Goal: Communication & Community: Answer question/provide support

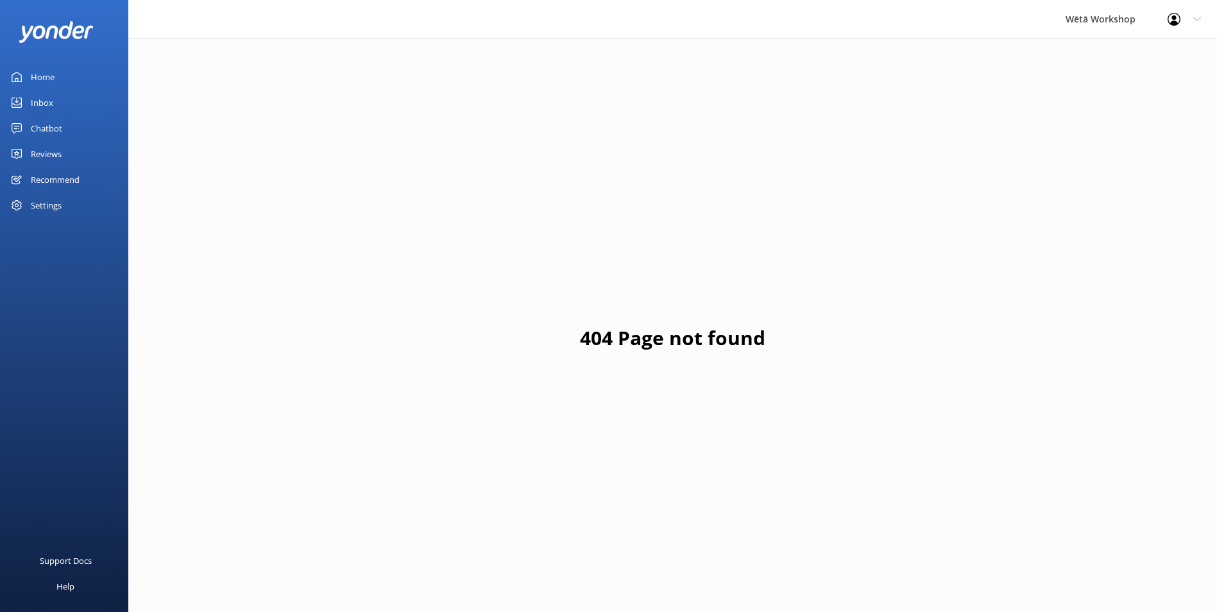
click at [44, 77] on div "Home" at bounding box center [43, 77] width 24 height 26
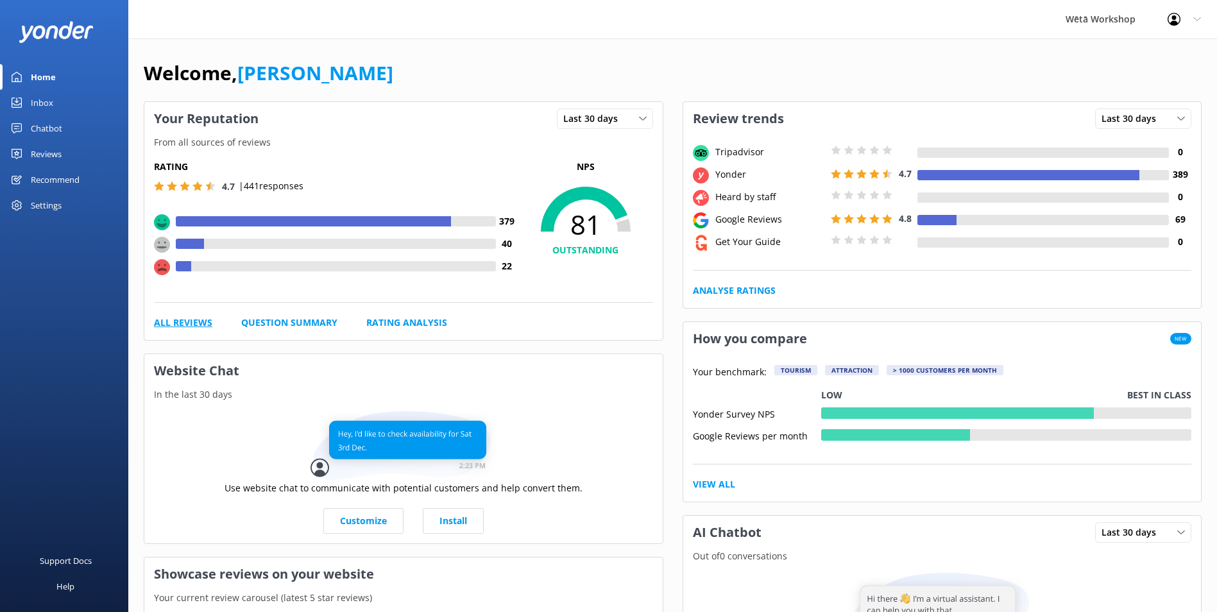
click at [198, 321] on link "All Reviews" at bounding box center [183, 323] width 58 height 14
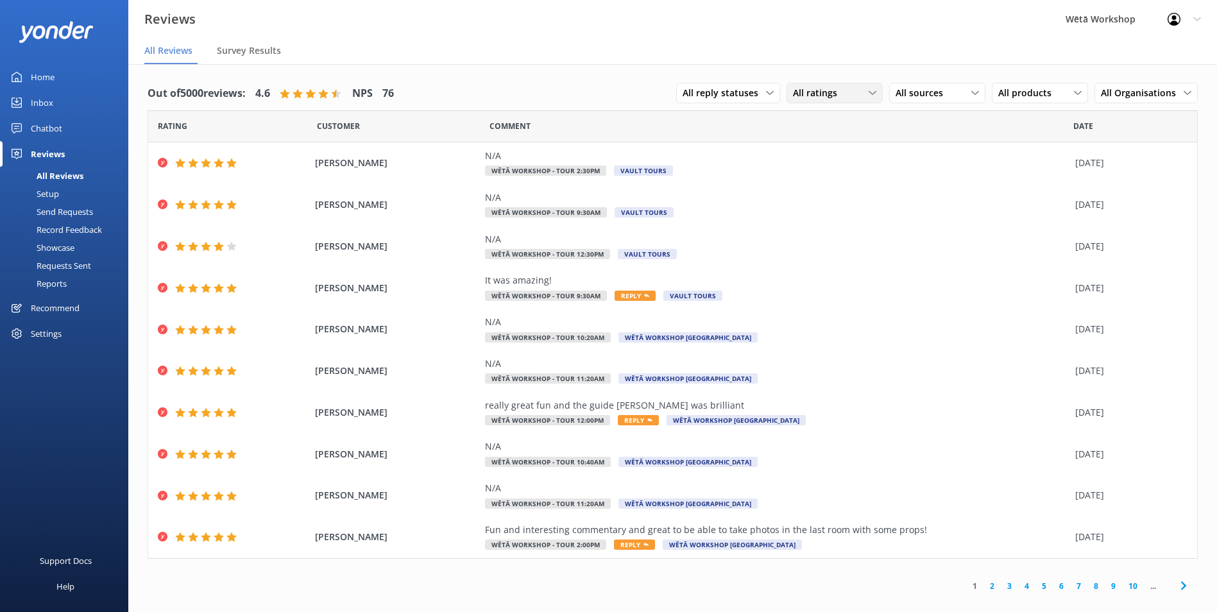
click at [872, 91] on icon at bounding box center [872, 93] width 8 height 8
click at [870, 192] on link "Detractors" at bounding box center [844, 198] width 114 height 26
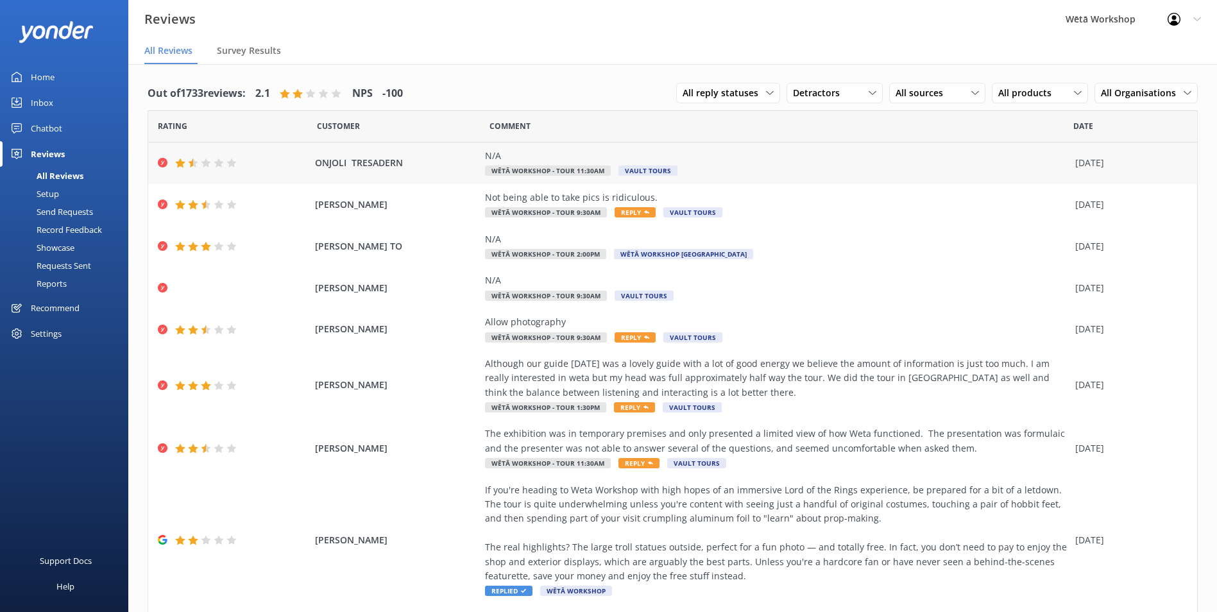
click at [740, 162] on div "N/A" at bounding box center [777, 156] width 584 height 14
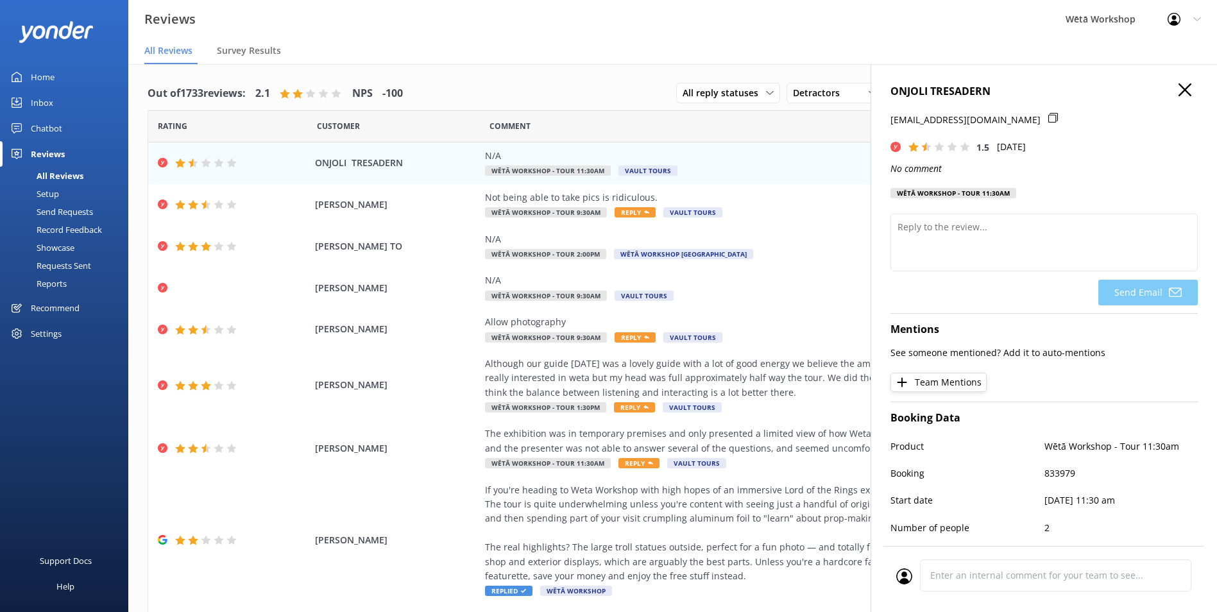
click at [1178, 90] on icon at bounding box center [1184, 89] width 13 height 13
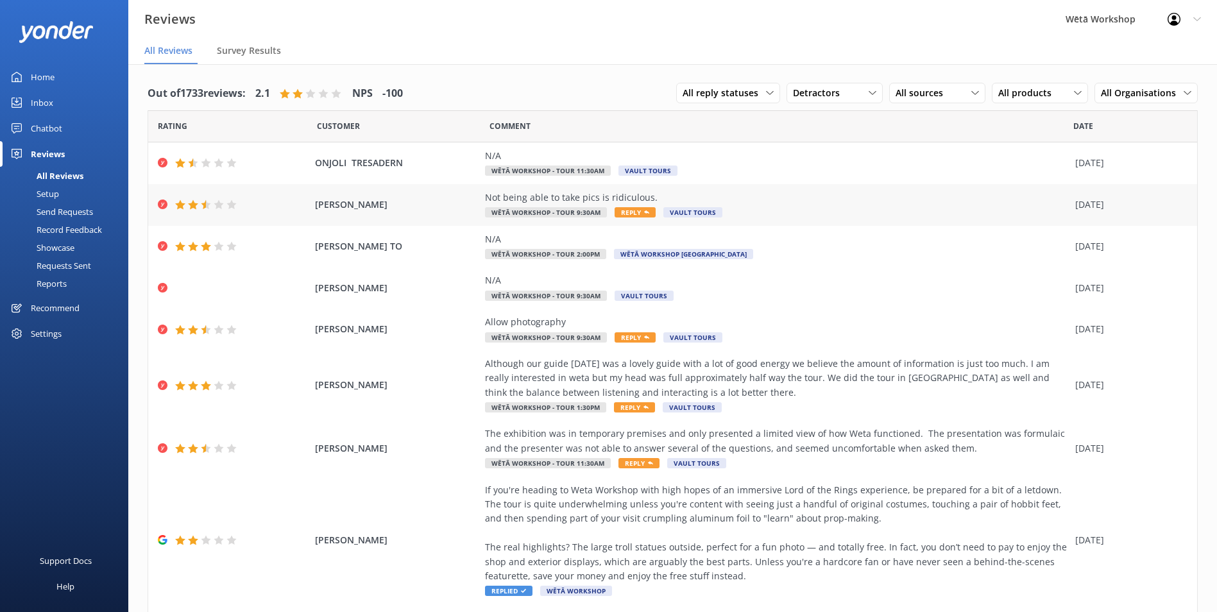
click at [409, 205] on span "[PERSON_NAME]" at bounding box center [397, 205] width 164 height 14
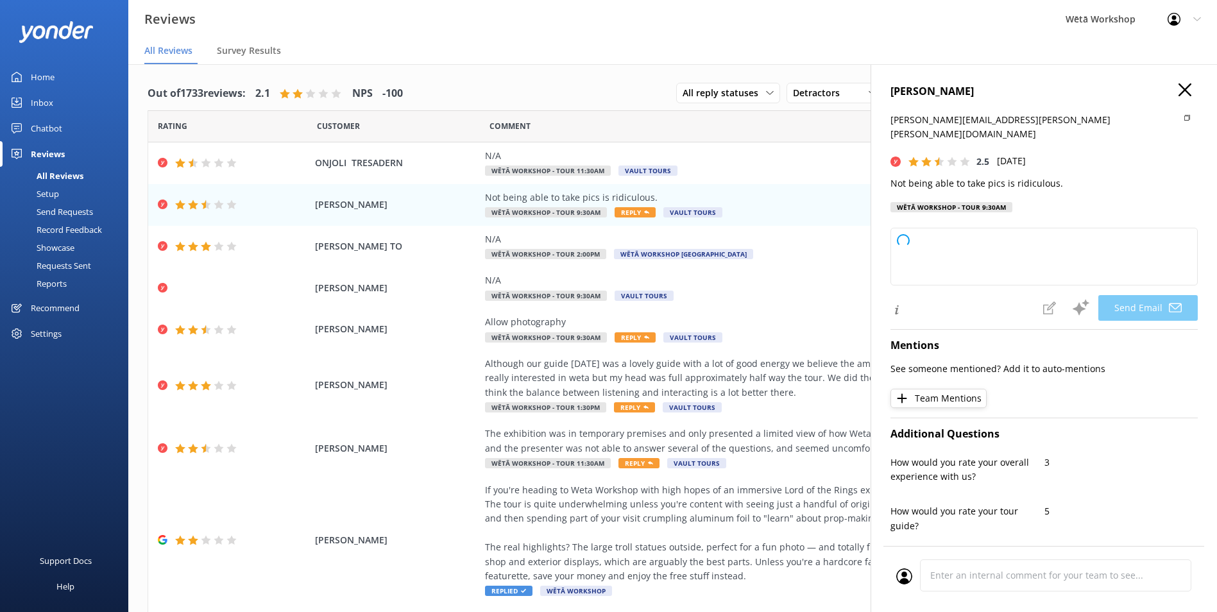
type textarea "Kia ora Brian, Thank you for sharing your thoughts with us. We understand that …"
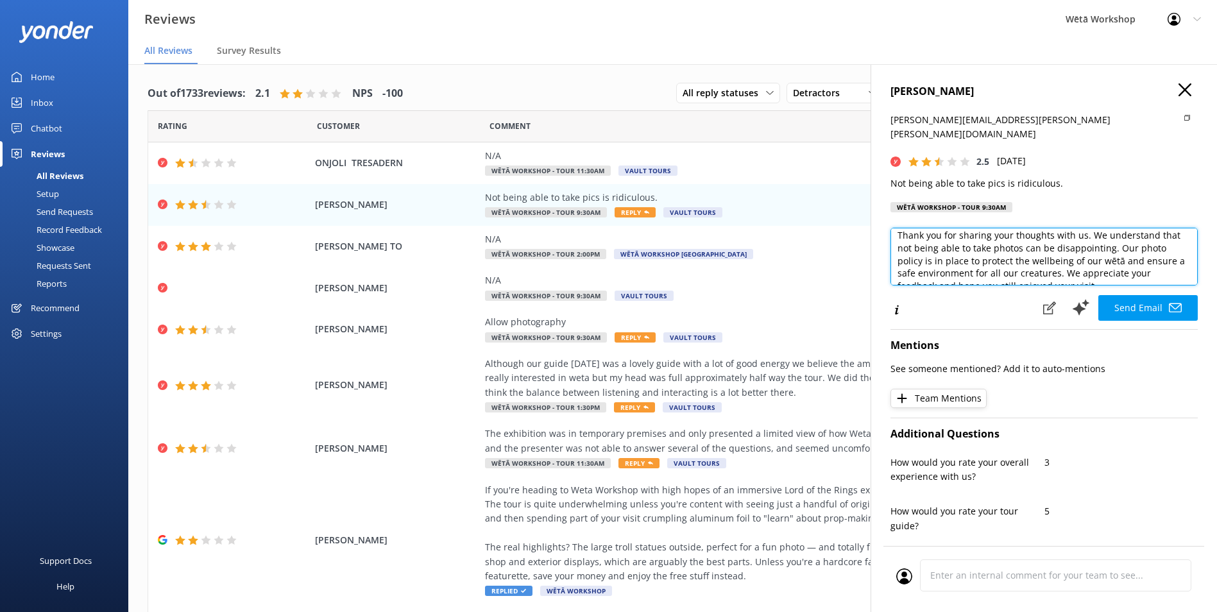
scroll to position [56, 0]
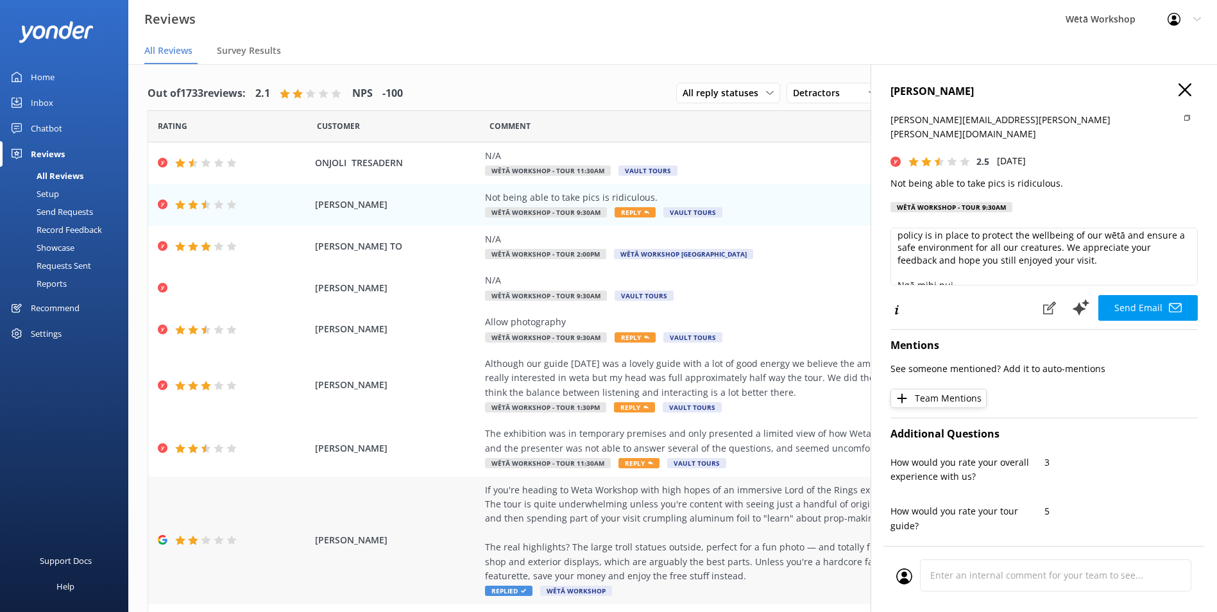
click at [430, 557] on div "Francesco Bettoni If you're heading to Weta Workshop with high hopes of an imme…" at bounding box center [672, 540] width 1049 height 128
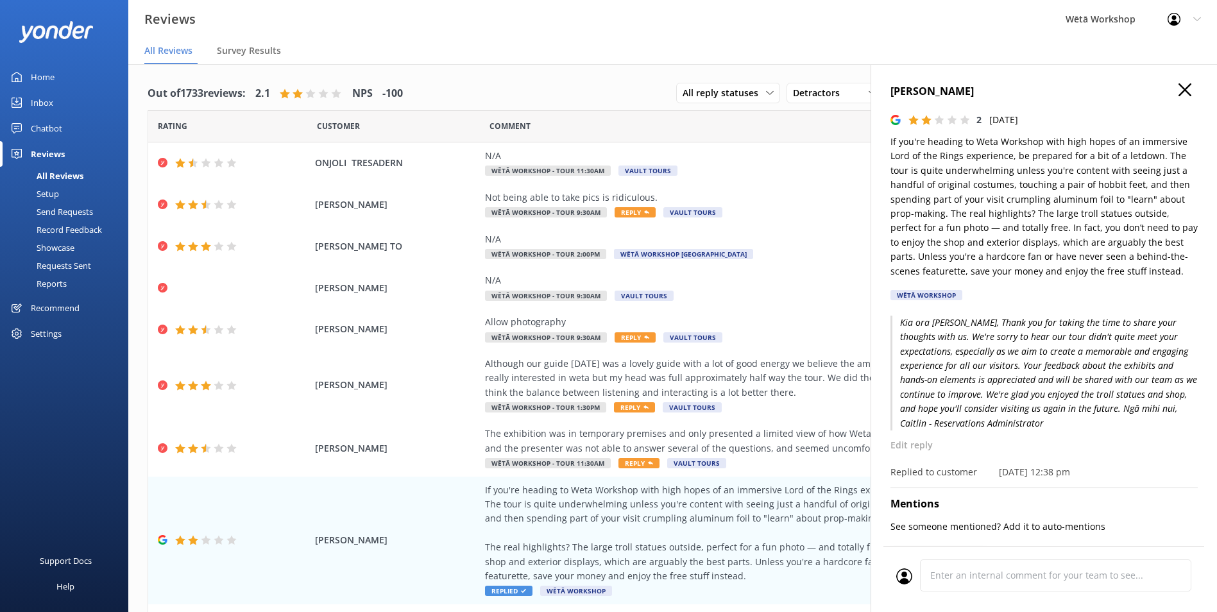
click at [1178, 89] on icon at bounding box center [1184, 89] width 13 height 13
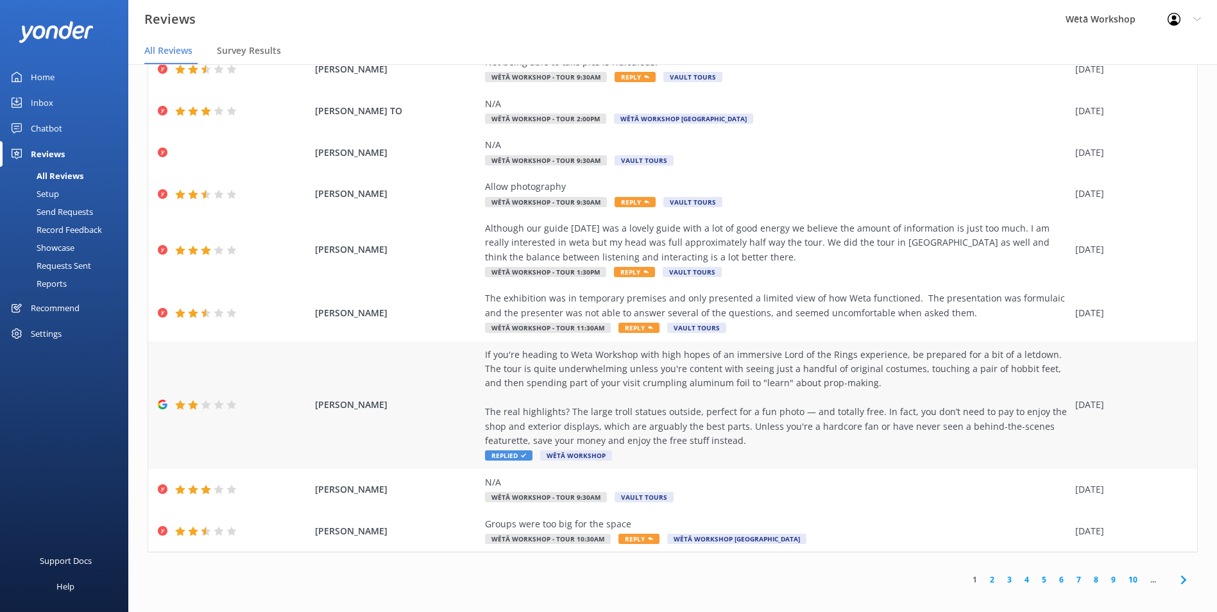
scroll to position [26, 0]
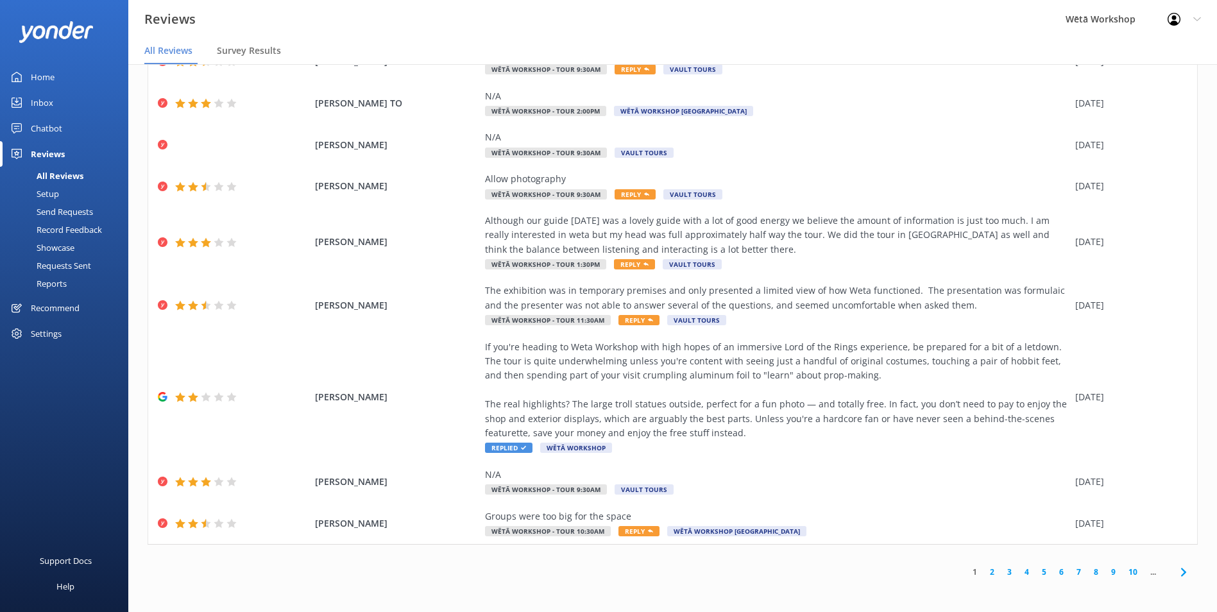
click at [983, 571] on link "2" at bounding box center [991, 572] width 17 height 12
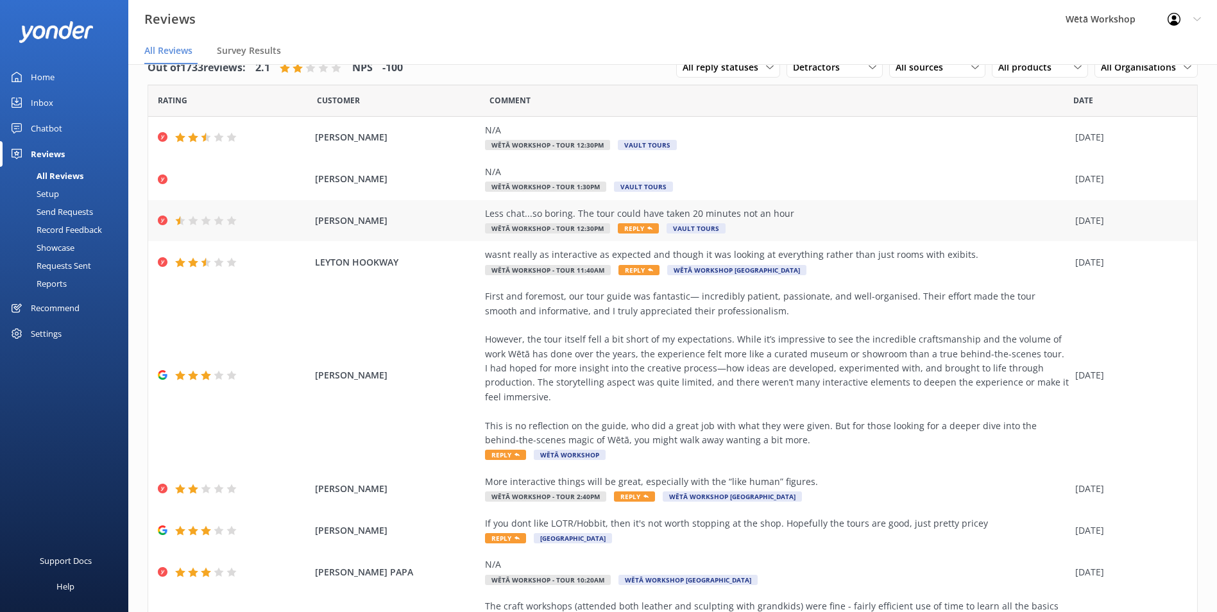
click at [832, 223] on div "Less chat...so boring. The tour could have taken 20 minutes not an hour Wētā Wo…" at bounding box center [777, 221] width 584 height 29
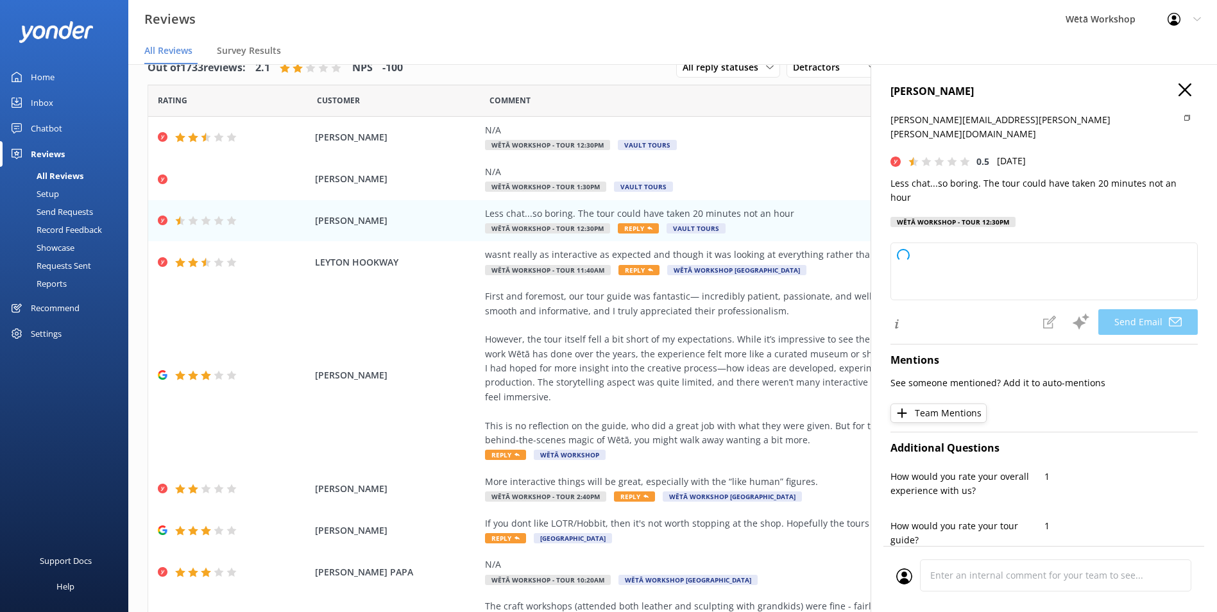
type textarea "Kia ora Lee, Thank you for taking the time to share your feedback with us. We'r…"
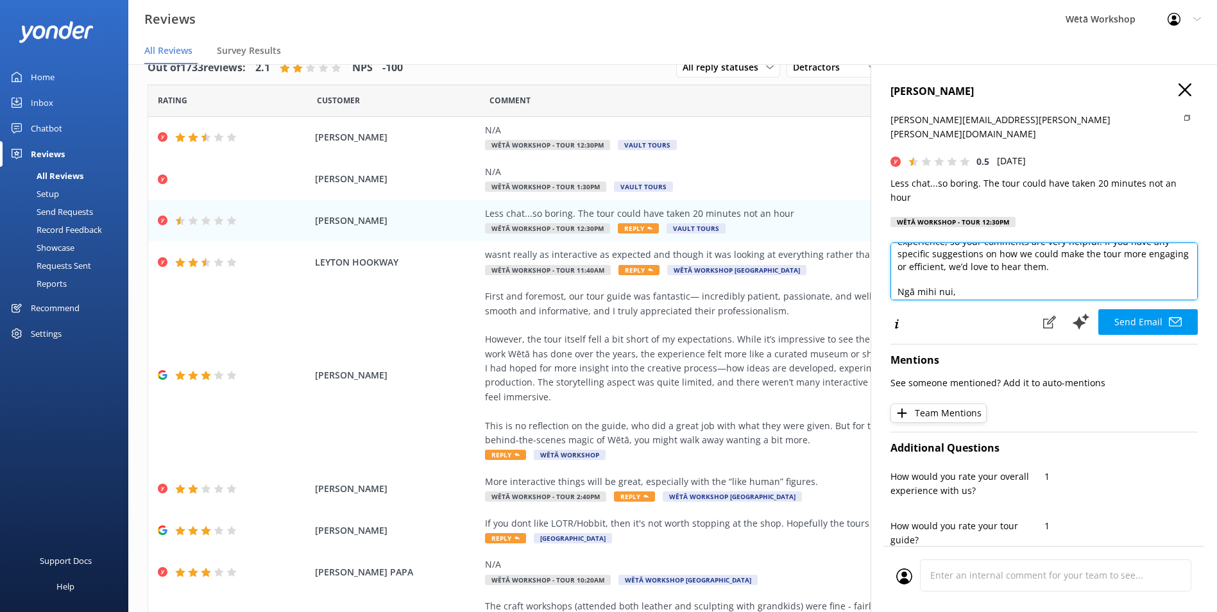
scroll to position [95, 0]
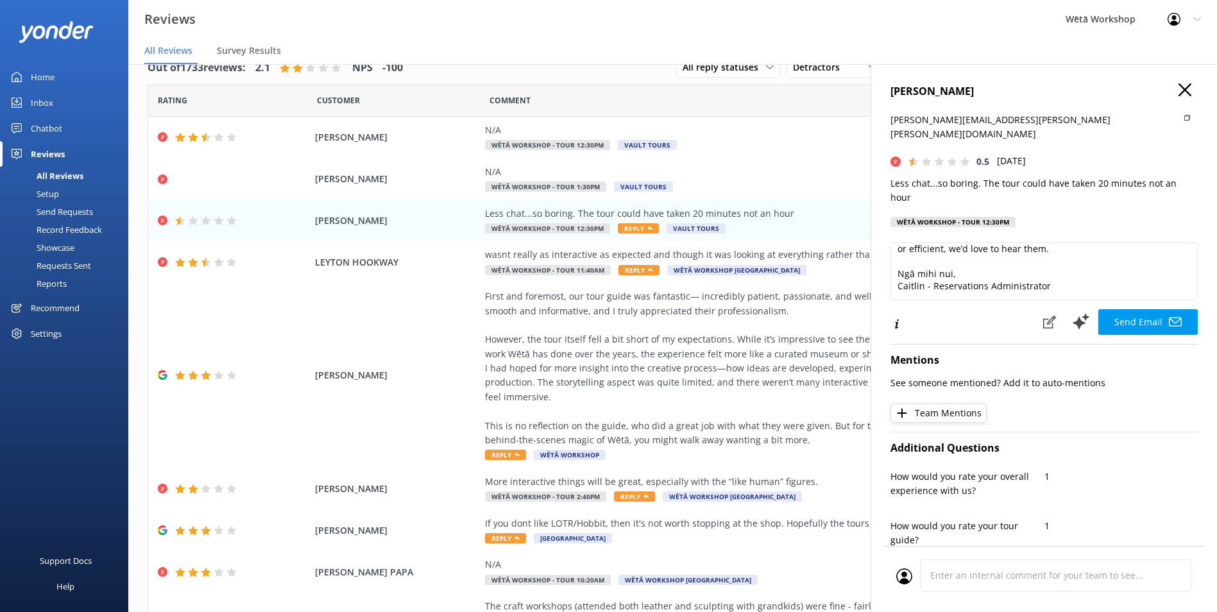
click at [1178, 89] on use at bounding box center [1184, 89] width 13 height 13
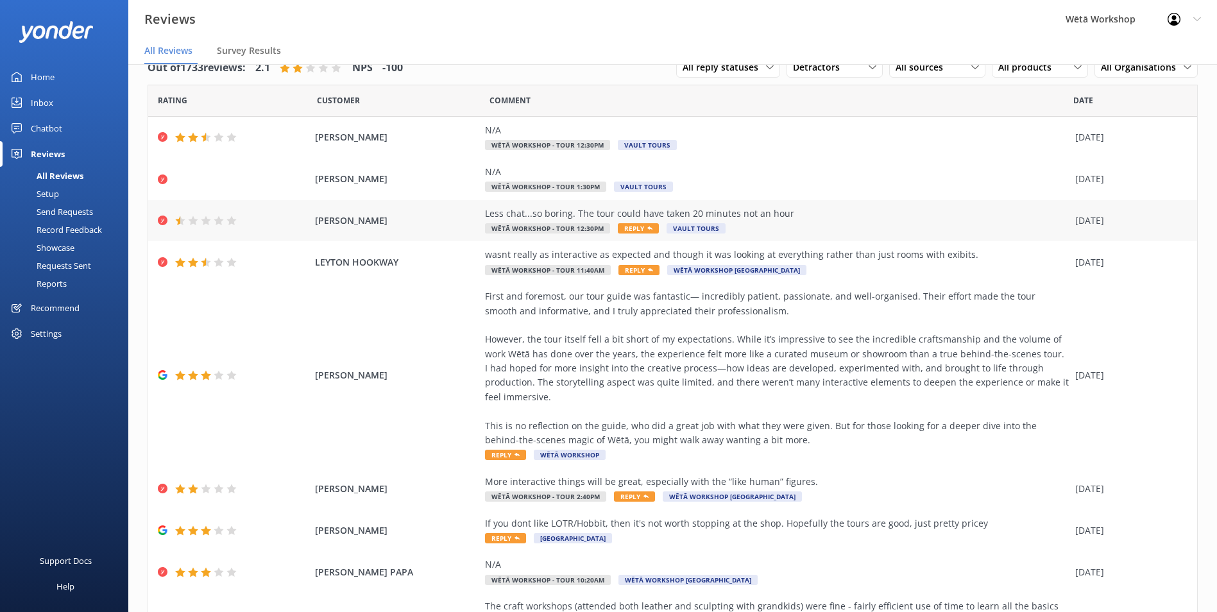
scroll to position [0, 0]
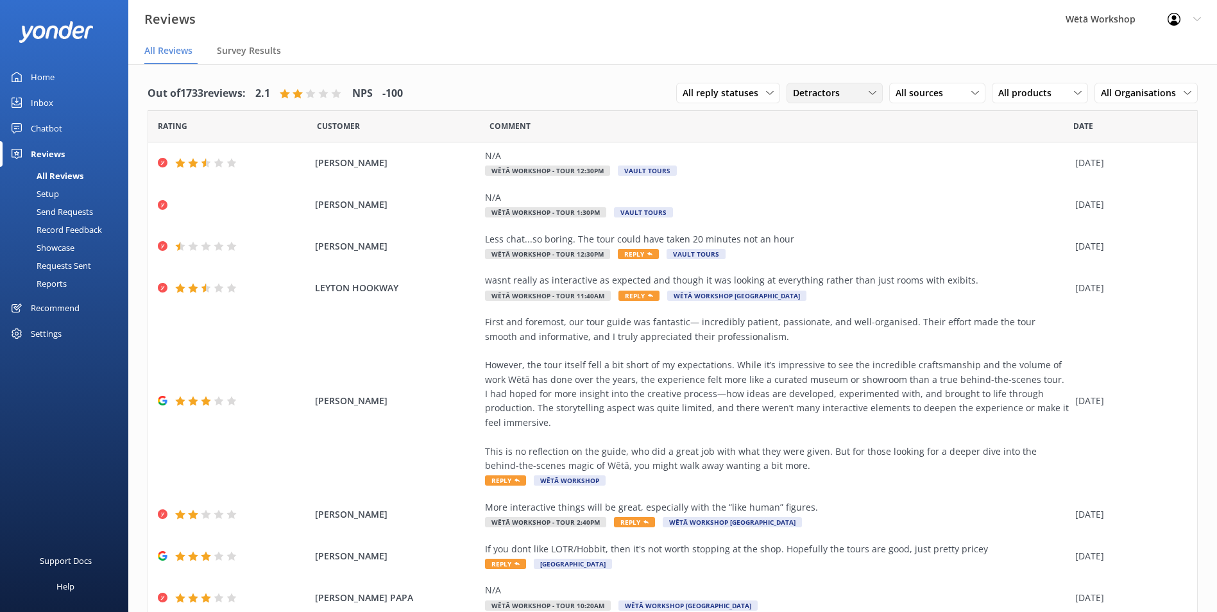
click at [856, 88] on div "Detractors" at bounding box center [834, 93] width 90 height 14
click at [819, 138] on link "Promoters" at bounding box center [844, 146] width 114 height 26
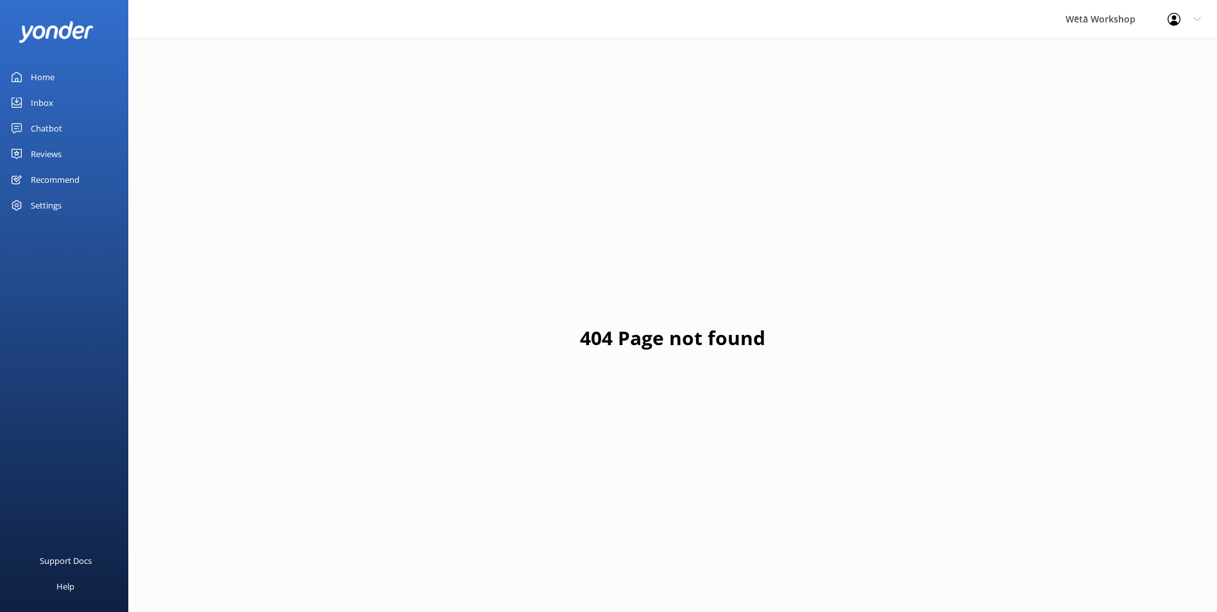
click at [43, 21] on div at bounding box center [64, 32] width 90 height 38
click at [51, 24] on img at bounding box center [56, 31] width 74 height 21
click at [46, 151] on div "Reviews" at bounding box center [46, 154] width 31 height 26
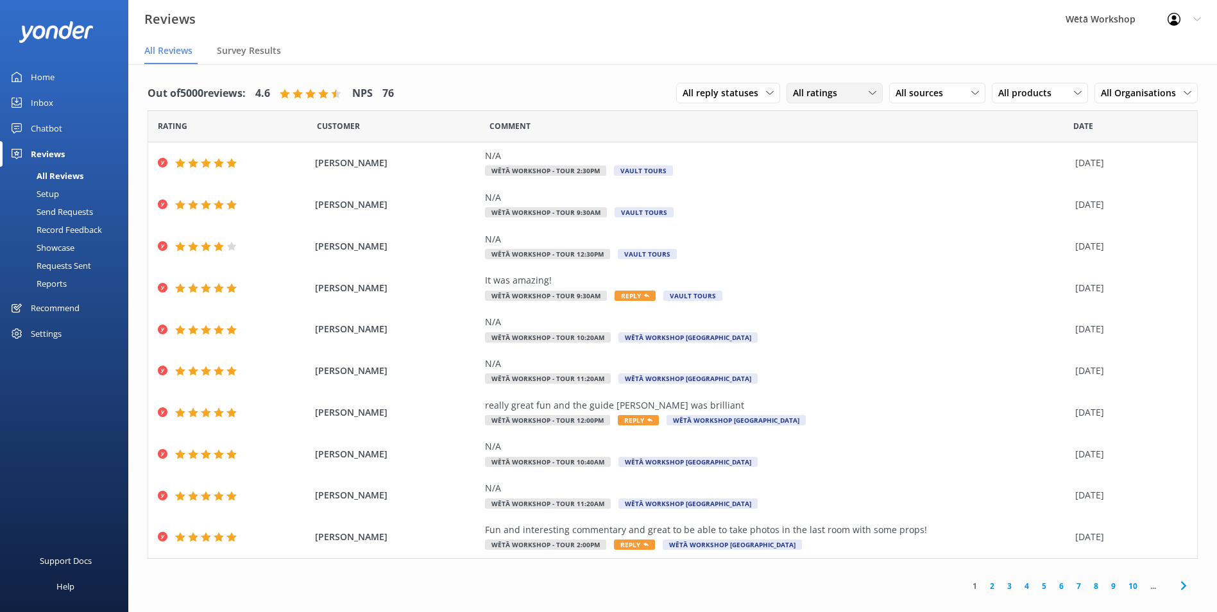
click at [871, 89] on icon at bounding box center [872, 93] width 8 height 8
click at [830, 199] on div "Detractors" at bounding box center [834, 197] width 59 height 13
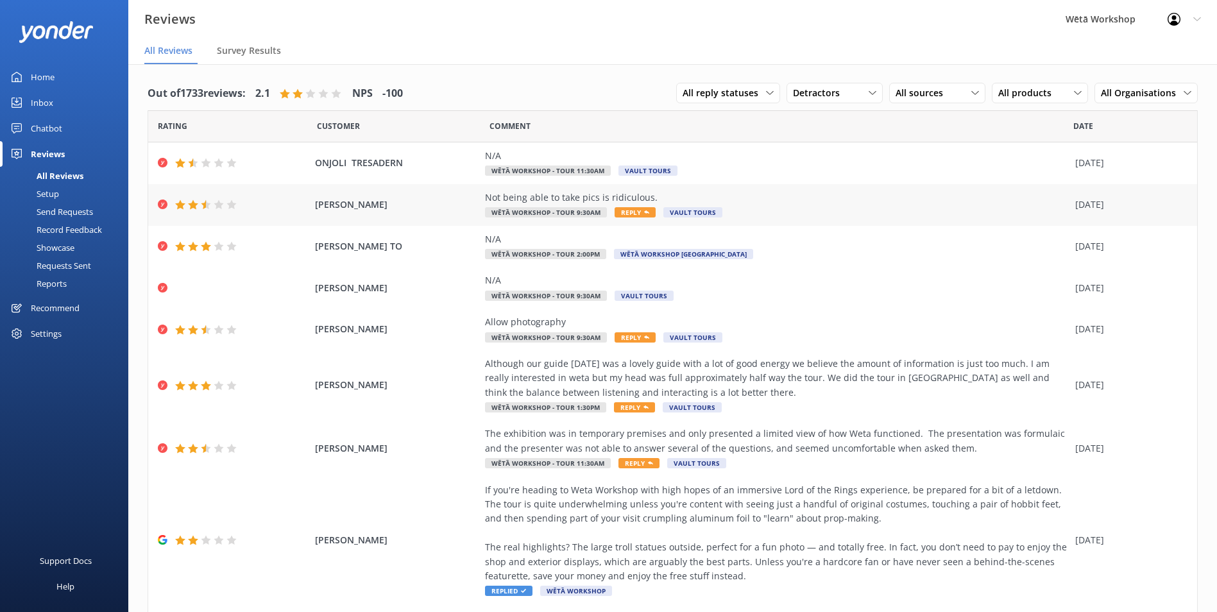
click at [416, 199] on span "[PERSON_NAME]" at bounding box center [397, 205] width 164 height 14
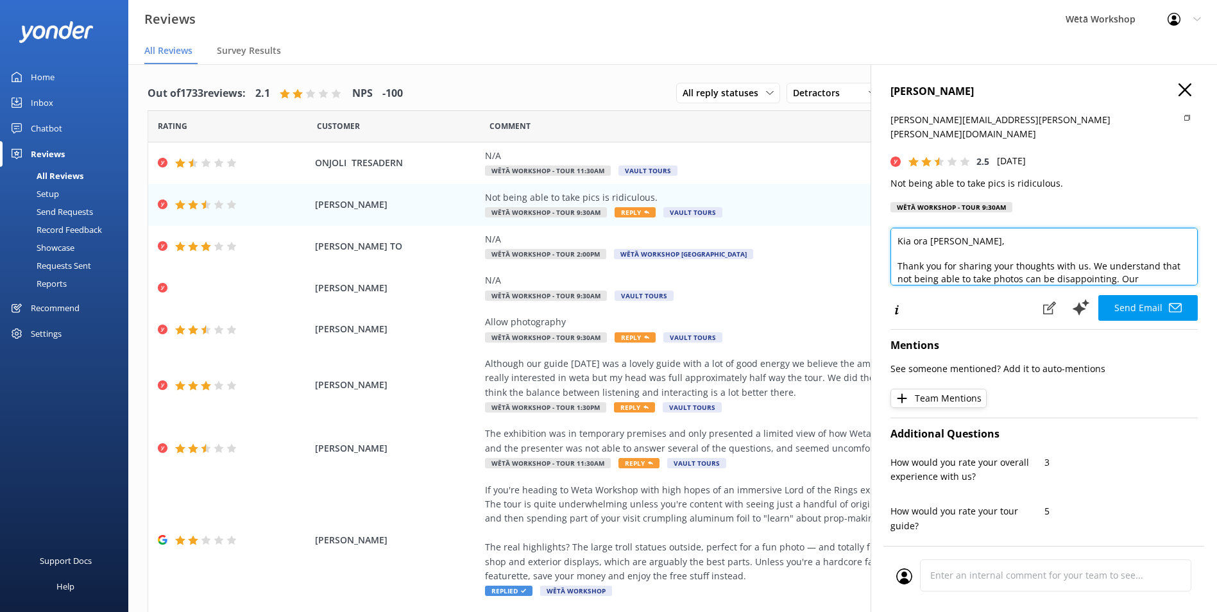
drag, startPoint x: 926, startPoint y: 227, endPoint x: 889, endPoint y: 225, distance: 37.2
click at [889, 225] on div "[PERSON_NAME] [PERSON_NAME][EMAIL_ADDRESS][PERSON_NAME][PERSON_NAME][DOMAIN_NAM…" at bounding box center [1043, 370] width 346 height 612
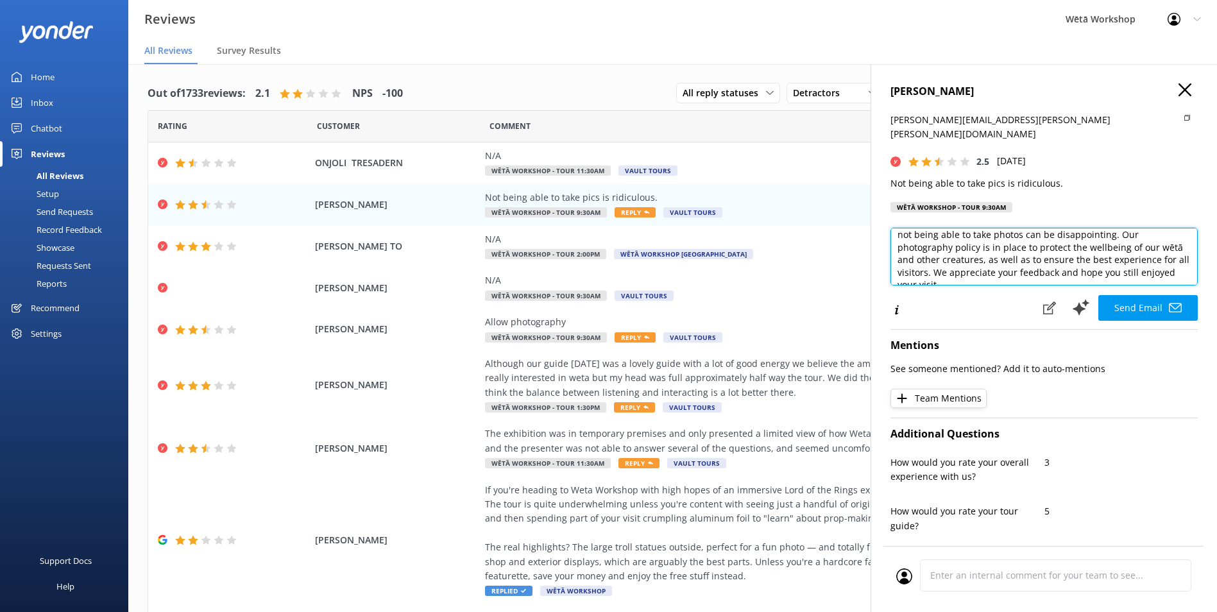
scroll to position [51, 0]
drag, startPoint x: 1001, startPoint y: 240, endPoint x: 1084, endPoint y: 227, distance: 84.5
click at [1084, 228] on textarea "Hi [PERSON_NAME], Thank you for sharing your thoughts with us. We understand th…" at bounding box center [1043, 257] width 307 height 58
drag, startPoint x: 1001, startPoint y: 251, endPoint x: 1019, endPoint y: 239, distance: 21.7
click at [1019, 239] on textarea "Hi [PERSON_NAME], Thank you for sharing your thoughts with us. We understand th…" at bounding box center [1043, 257] width 307 height 58
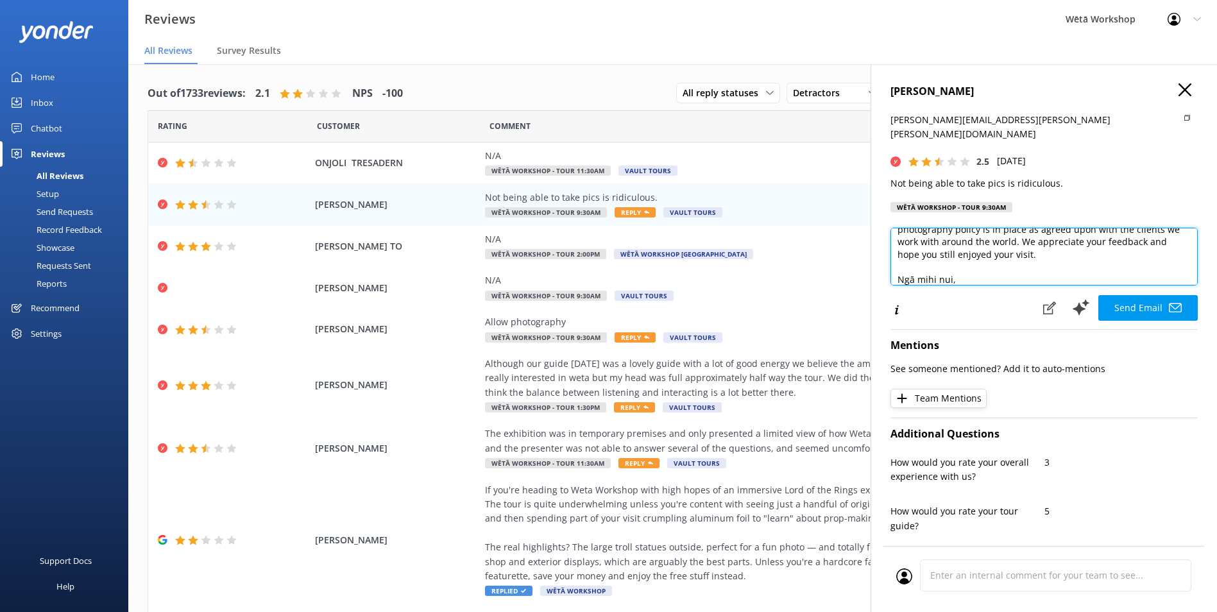
scroll to position [82, 0]
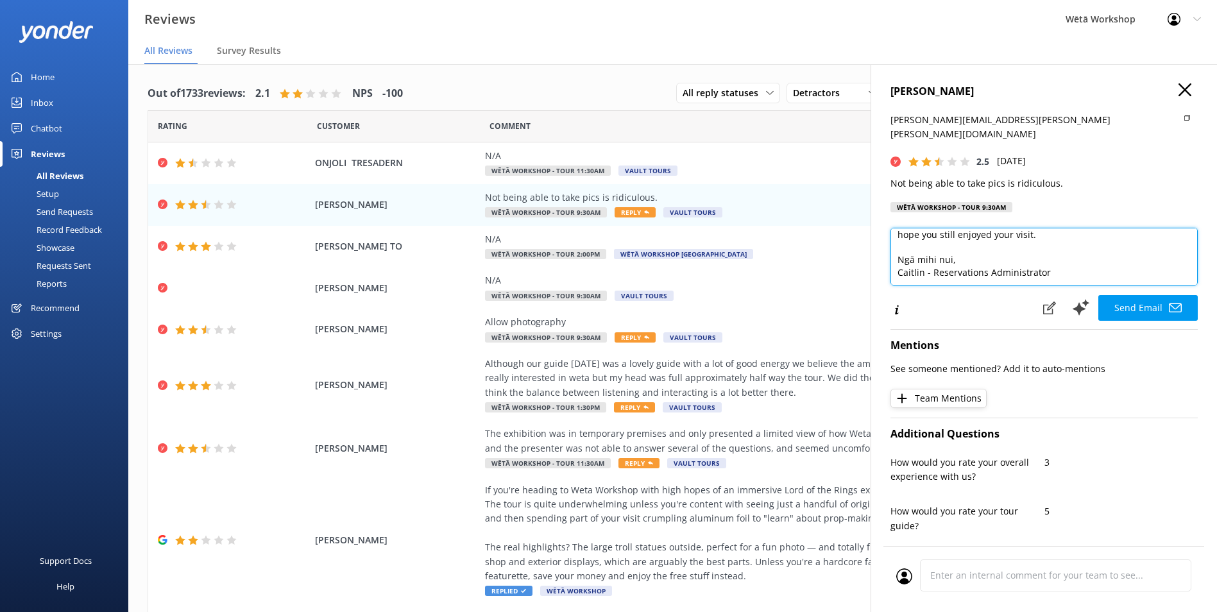
drag, startPoint x: 1038, startPoint y: 258, endPoint x: 898, endPoint y: 261, distance: 139.8
click at [898, 261] on textarea "Hi [PERSON_NAME], Thank you for sharing your thoughts with us. We understand th…" at bounding box center [1043, 257] width 307 height 58
drag, startPoint x: 950, startPoint y: 244, endPoint x: 896, endPoint y: 243, distance: 54.5
click at [896, 243] on textarea "Hi [PERSON_NAME], Thank you for sharing your thoughts with us. We understand th…" at bounding box center [1043, 257] width 307 height 58
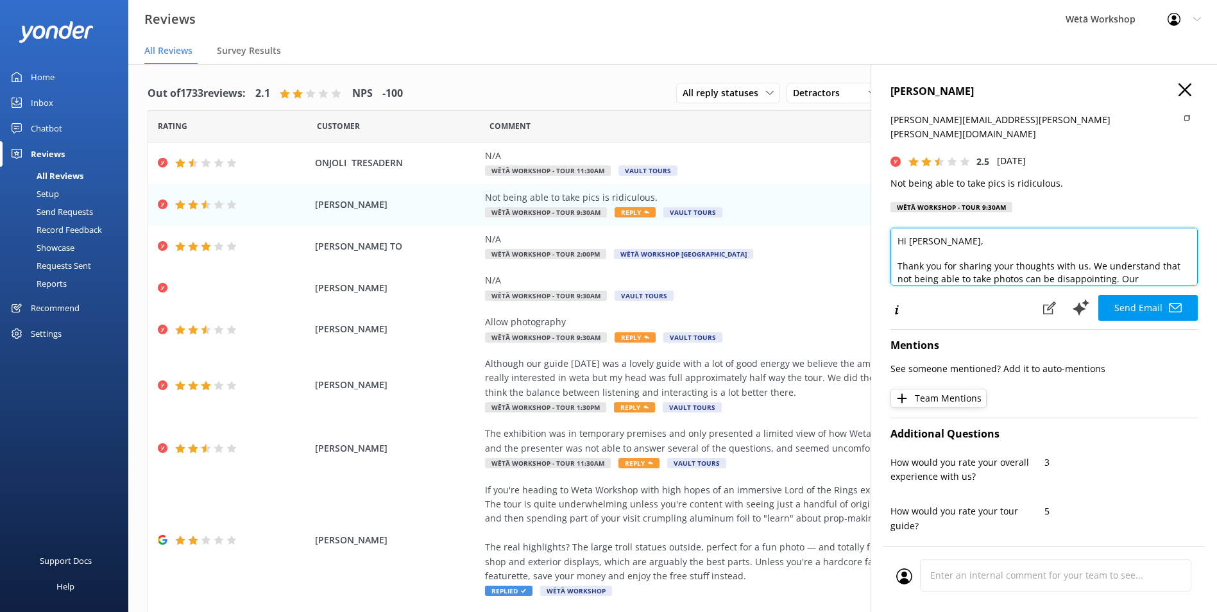
click at [938, 228] on textarea "Hi [PERSON_NAME], Thank you for sharing your thoughts with us. We understand th…" at bounding box center [1043, 257] width 307 height 58
click at [939, 253] on textarea "Hi [PERSON_NAME], Thank you for sharing your thoughts with us. We understand th…" at bounding box center [1043, 257] width 307 height 58
click at [1095, 252] on textarea "Hi [PERSON_NAME], Thank you for sharing your thoughts with us. We understand th…" at bounding box center [1043, 257] width 307 height 58
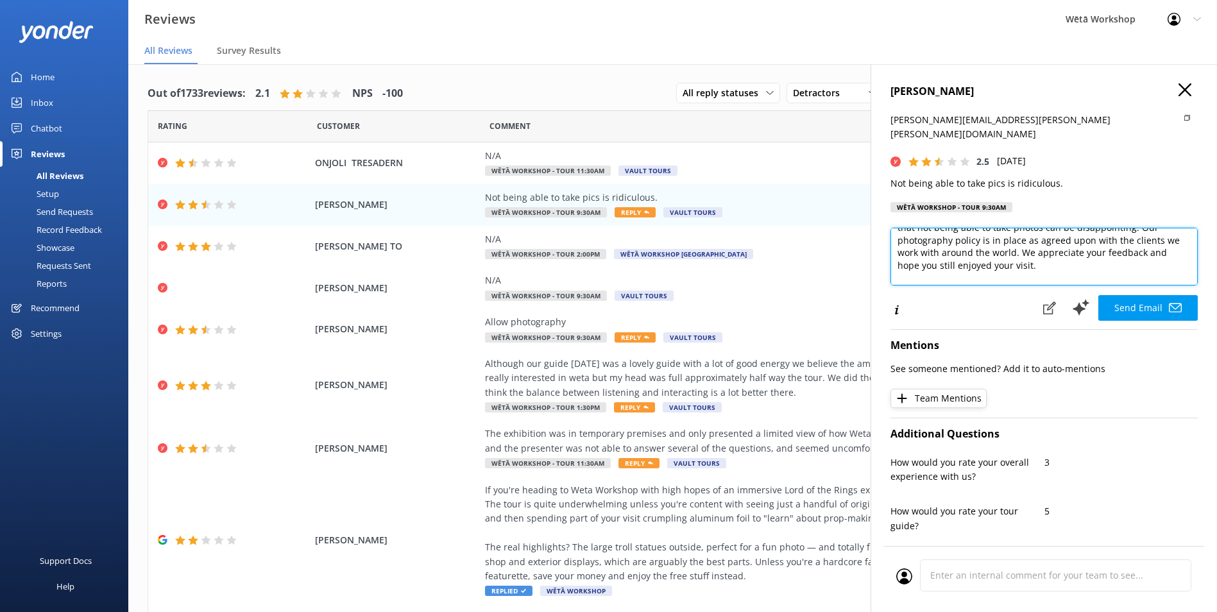
click at [963, 228] on textarea "Hi [PERSON_NAME], Thank you for sharing your thoughts with us. While we underst…" at bounding box center [1043, 257] width 307 height 58
drag, startPoint x: 1093, startPoint y: 238, endPoint x: 1115, endPoint y: 226, distance: 24.7
click at [1115, 228] on textarea "Hi [PERSON_NAME], Thank you for sharing your thoughts with us. While we underst…" at bounding box center [1043, 257] width 307 height 58
click at [945, 249] on textarea "Hi [PERSON_NAME], Thank you for sharing your thoughts with us. While we underst…" at bounding box center [1043, 257] width 307 height 58
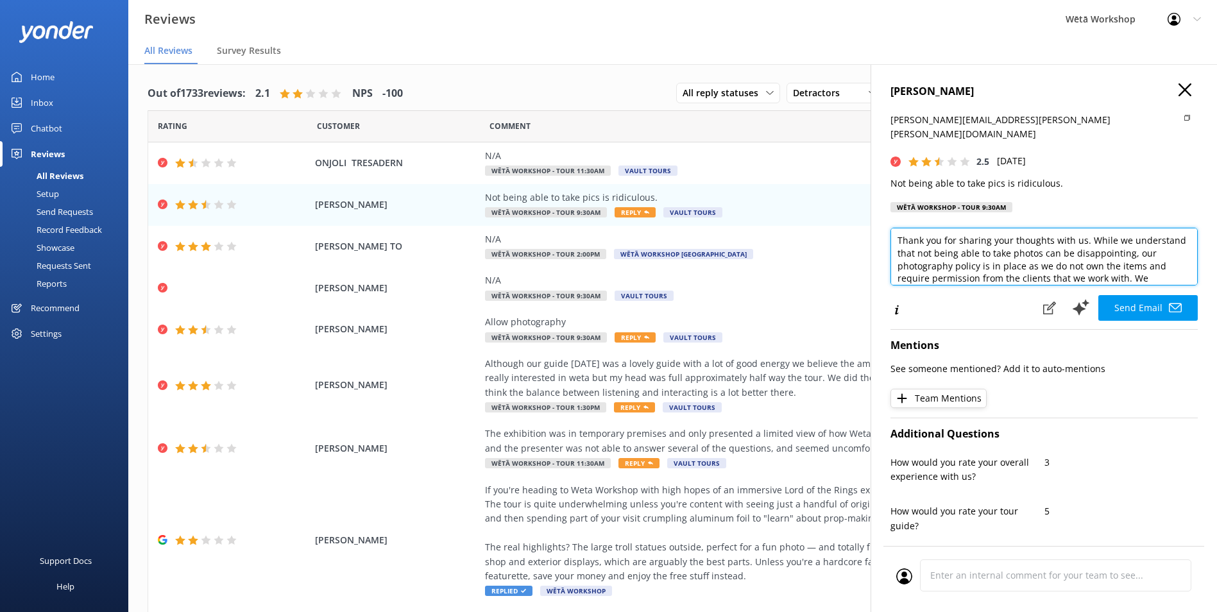
click at [1094, 240] on textarea "Hi [PERSON_NAME], Thank you for sharing your thoughts with us. While we underst…" at bounding box center [1043, 257] width 307 height 58
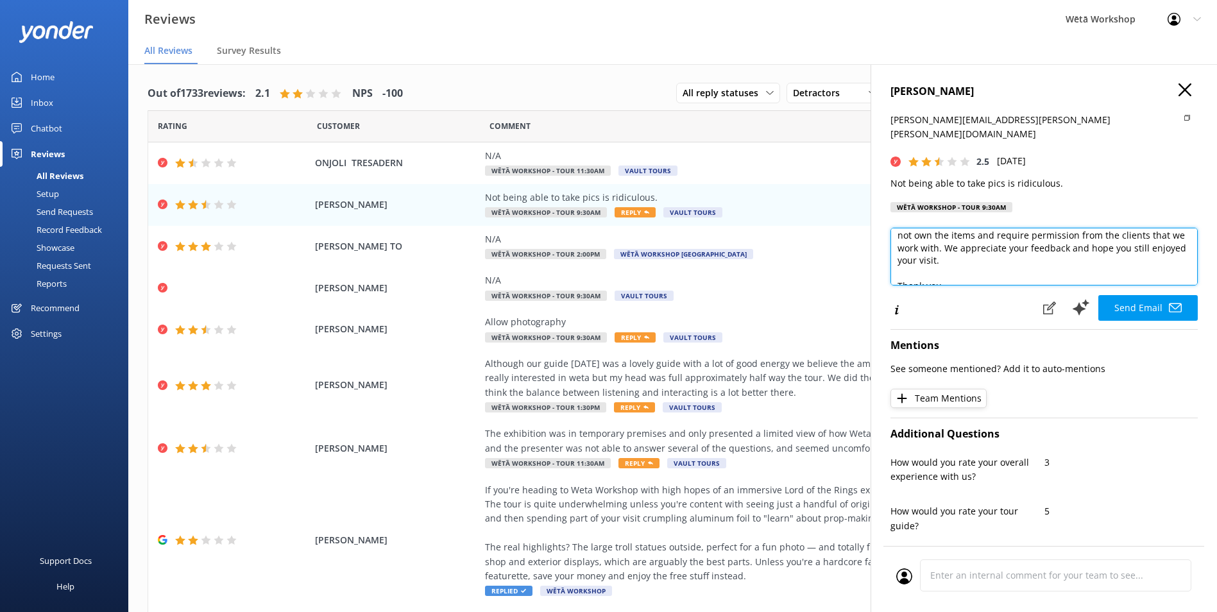
scroll to position [77, 0]
click at [1047, 228] on textarea "Hi [PERSON_NAME], Thank you for sharing your thoughts with us. While we underst…" at bounding box center [1043, 257] width 307 height 58
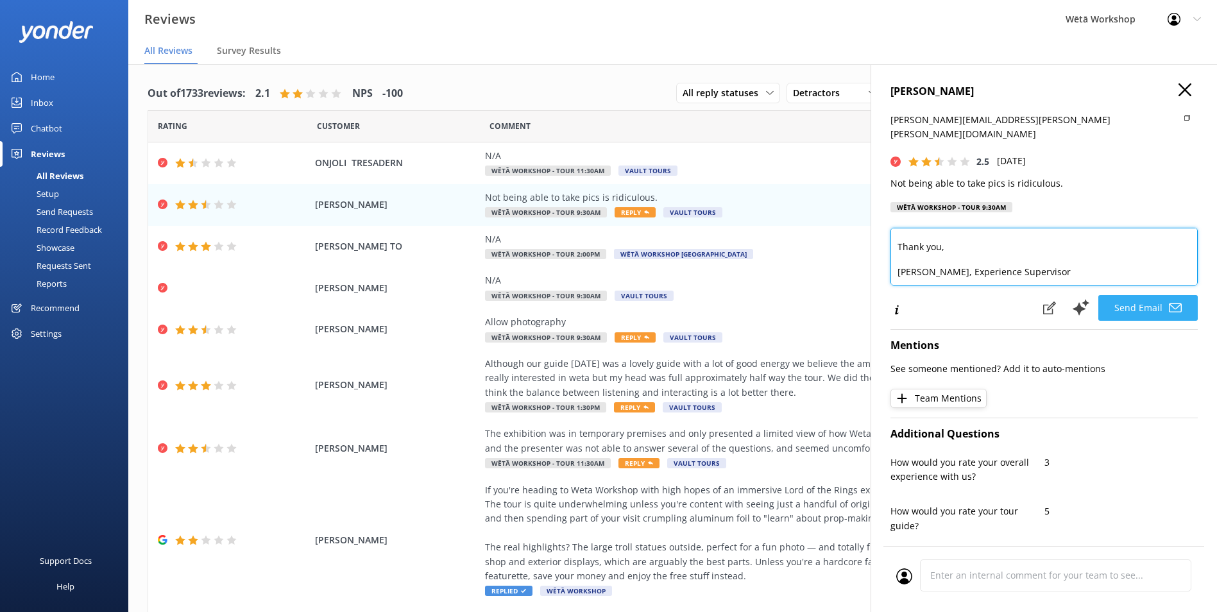
type textarea "Hi [PERSON_NAME], Thank you for sharing your thoughts with us. While we underst…"
click at [1129, 295] on button "Send Email" at bounding box center [1147, 308] width 99 height 26
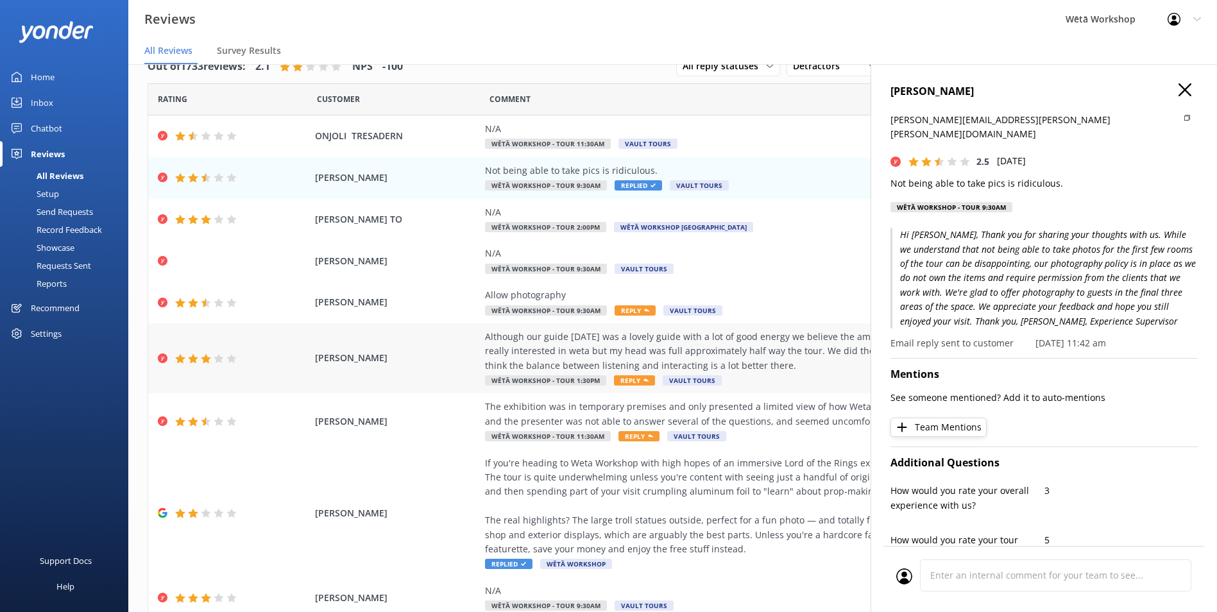
scroll to position [0, 0]
click at [381, 145] on div "ONJOLI TRESADERN N/A Wētā Workshop - Tour 11:30am Vault Tours [DATE]" at bounding box center [672, 138] width 1049 height 42
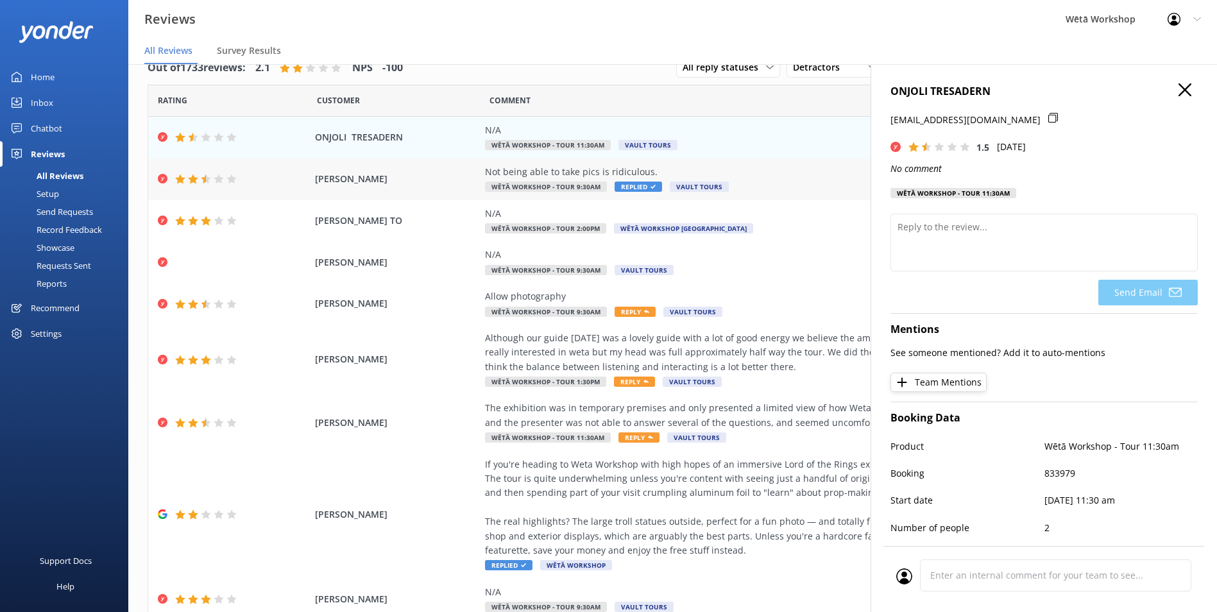
click at [384, 178] on span "[PERSON_NAME]" at bounding box center [397, 179] width 164 height 14
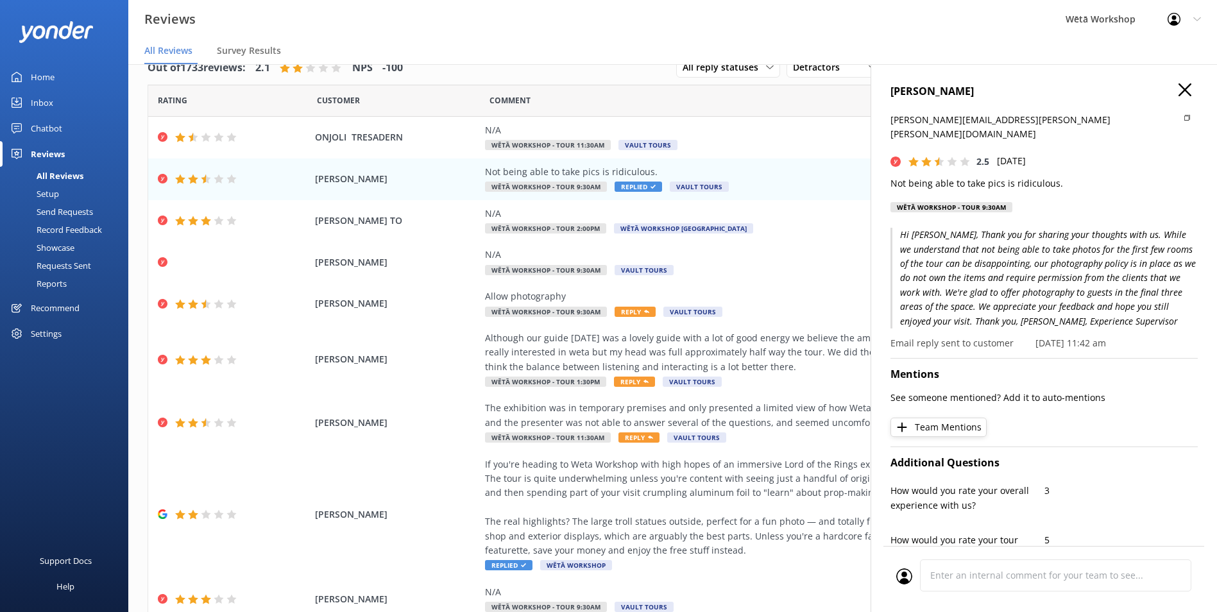
click at [1178, 95] on icon at bounding box center [1184, 89] width 13 height 13
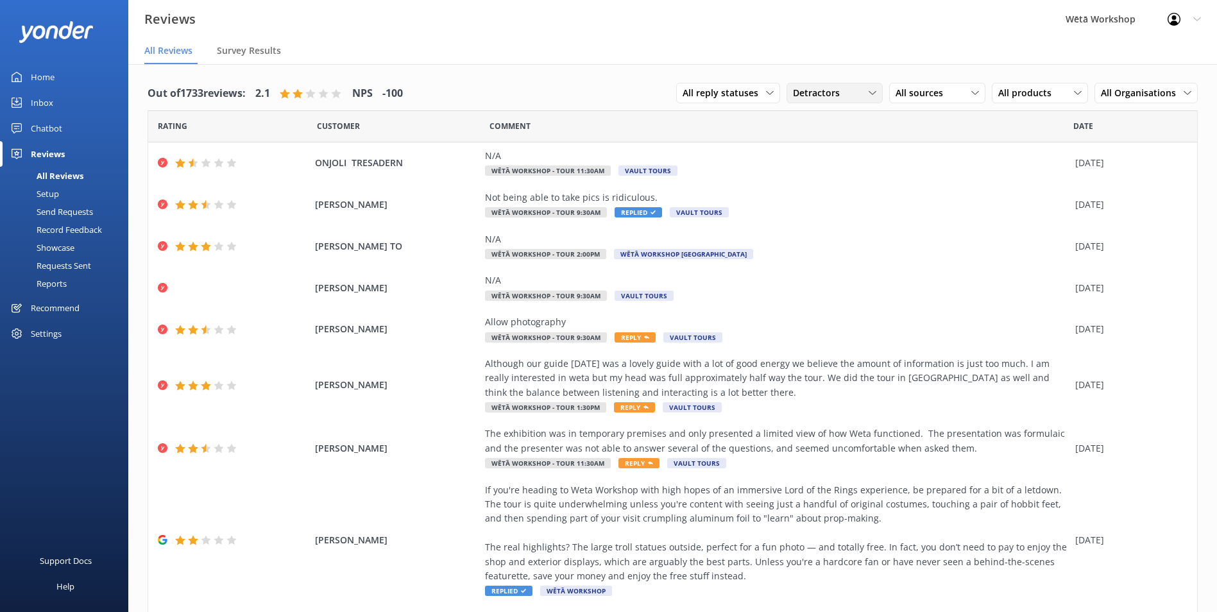
click at [843, 101] on div "Detractors All ratings Promoters Passives Detractors" at bounding box center [834, 93] width 96 height 21
click at [943, 95] on div "All sources" at bounding box center [937, 93] width 90 height 14
click at [1018, 94] on span "All products" at bounding box center [1028, 93] width 61 height 14
click at [1111, 95] on span "All Organisations" at bounding box center [1141, 93] width 83 height 14
click at [766, 92] on icon at bounding box center [770, 93] width 8 height 8
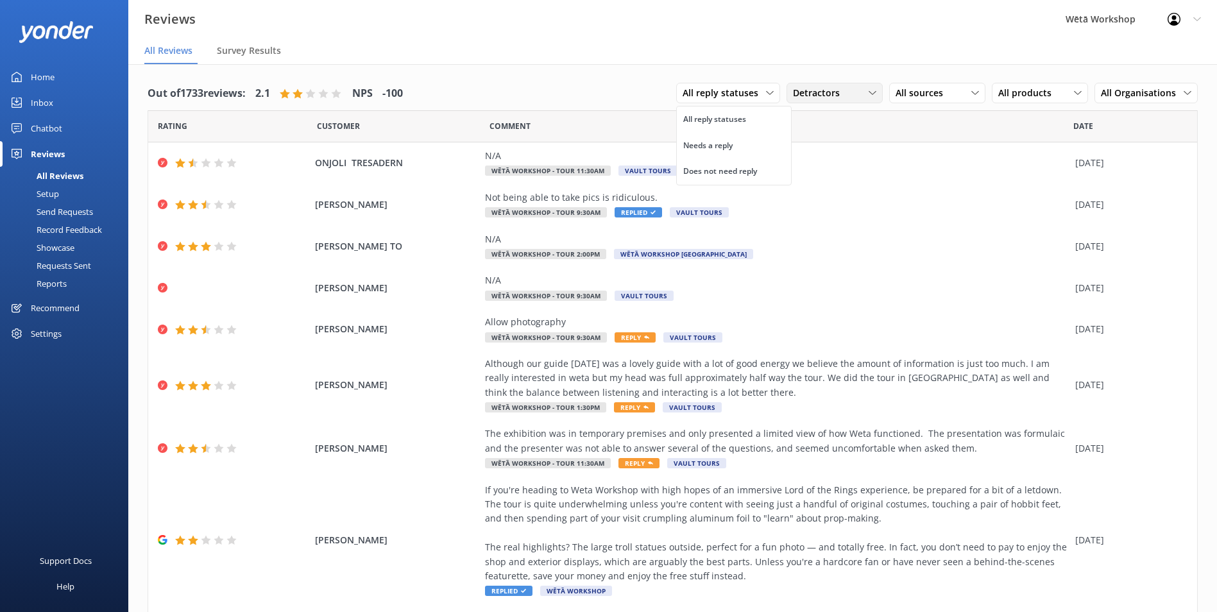
click at [824, 90] on span "Detractors" at bounding box center [820, 93] width 55 height 14
click at [837, 190] on link "Detractors" at bounding box center [844, 198] width 114 height 26
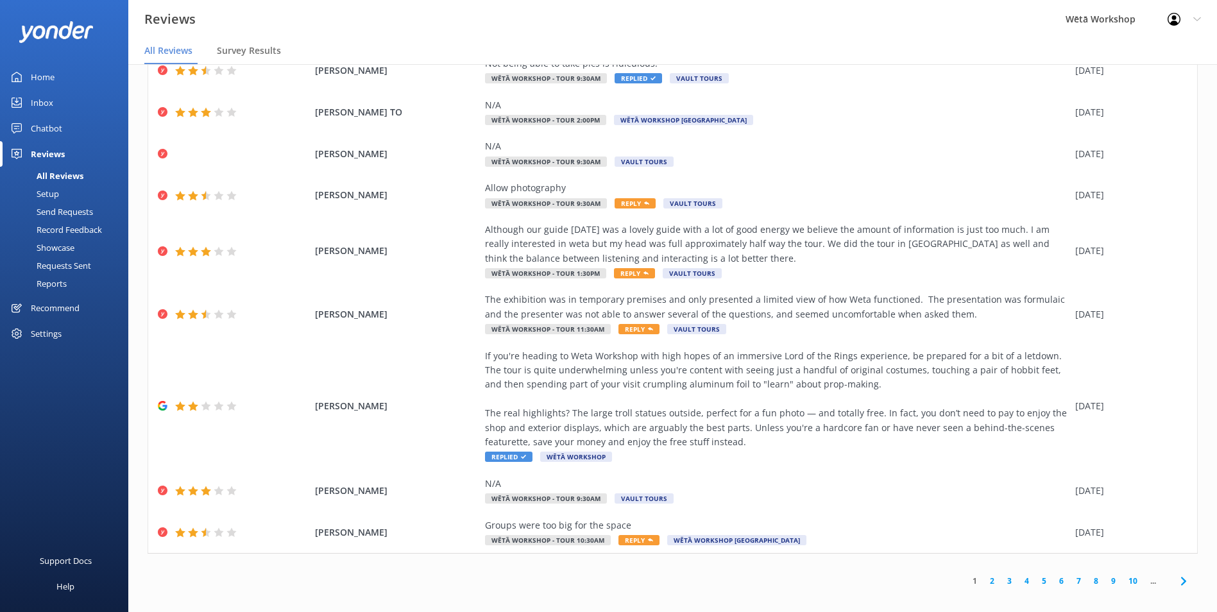
scroll to position [26, 0]
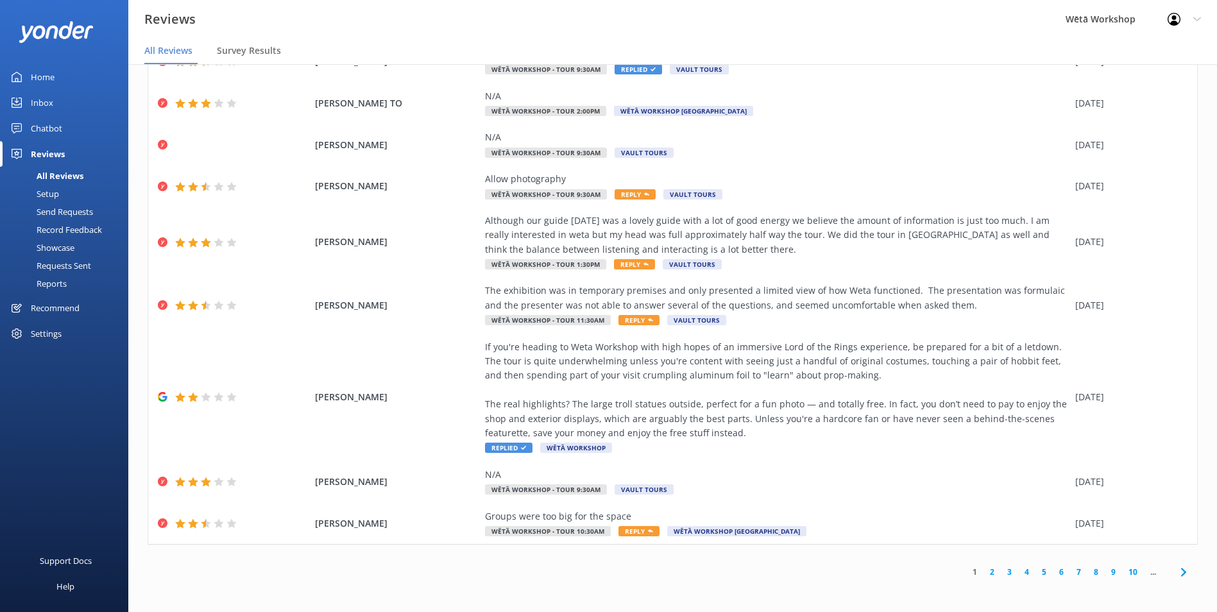
click at [984, 569] on link "2" at bounding box center [991, 572] width 17 height 12
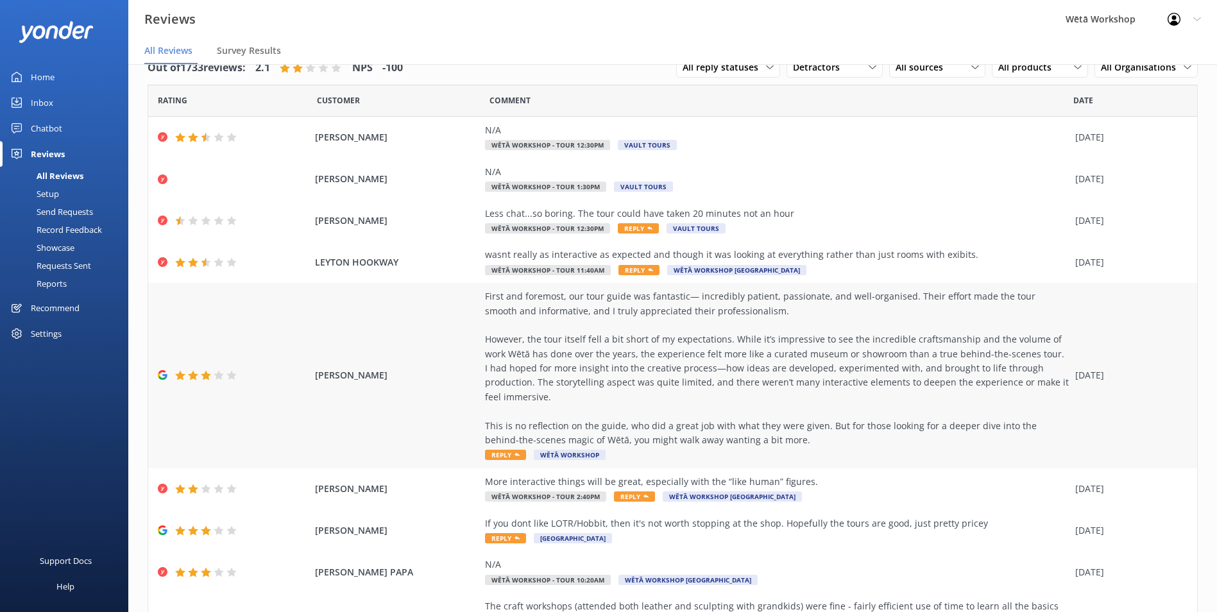
click at [539, 392] on div "First and foremost, our tour guide was fantastic— incredibly patient, passionat…" at bounding box center [777, 368] width 584 height 158
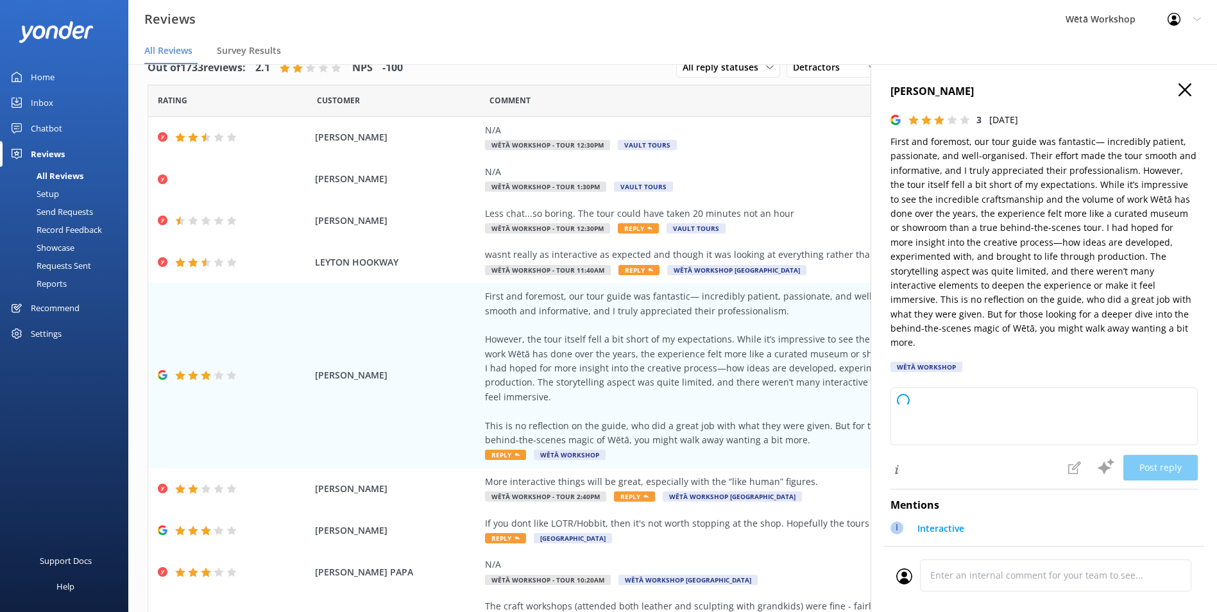
type textarea "Kia ora, Thank you so much for taking the time to share your feedback. We're de…"
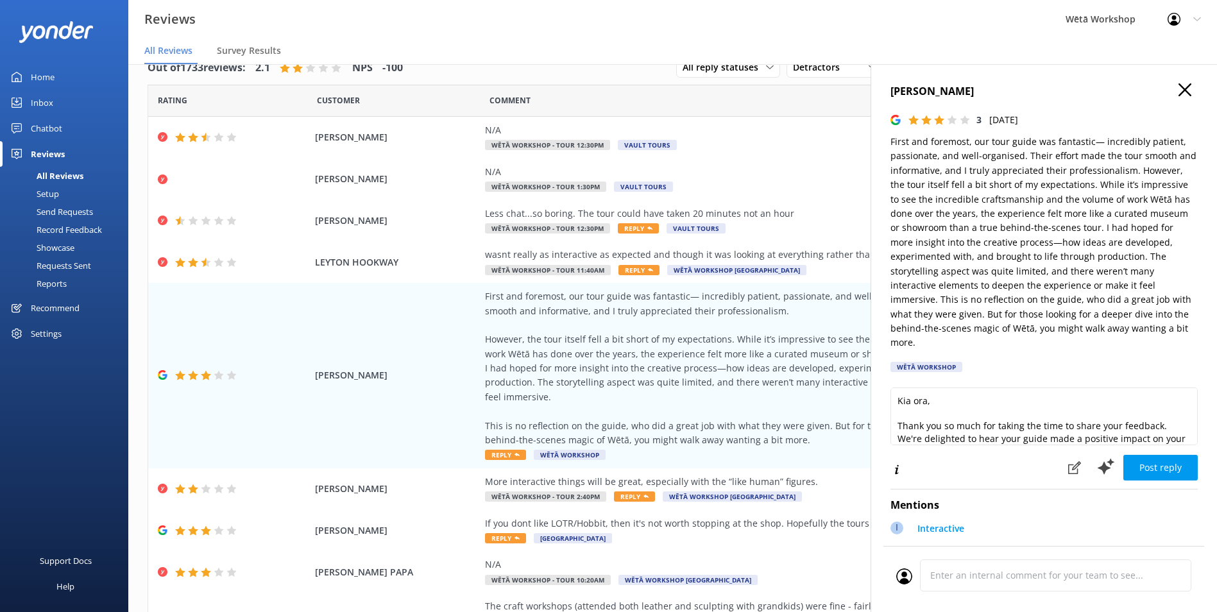
click at [1178, 85] on icon at bounding box center [1184, 89] width 13 height 13
